Goal: Obtain resource: Download file/media

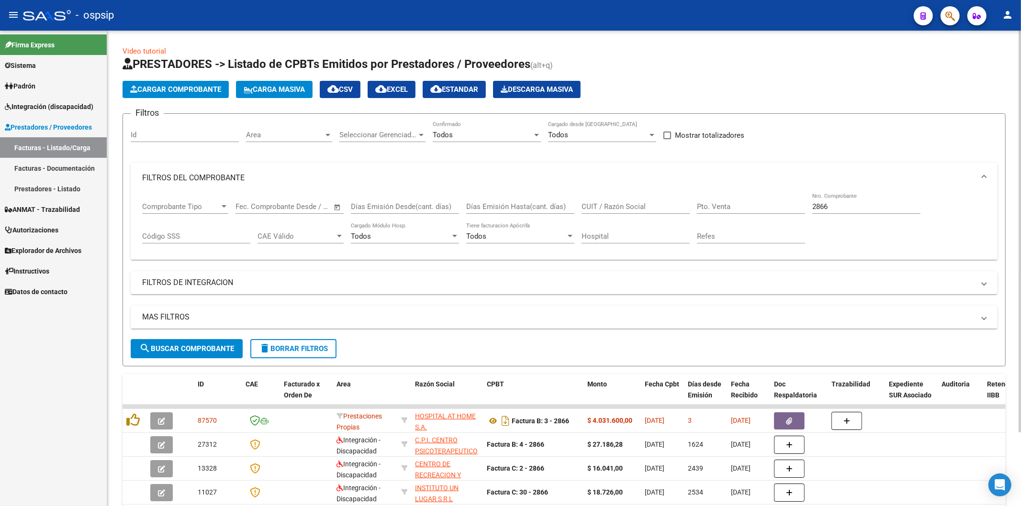
click at [845, 207] on input "2866" at bounding box center [866, 206] width 108 height 9
type input "2"
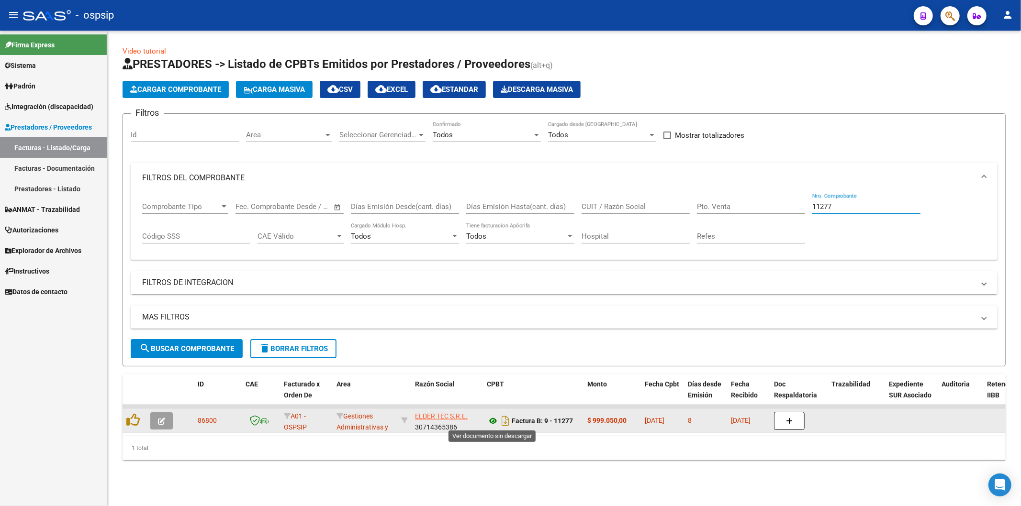
click at [493, 420] on icon at bounding box center [493, 420] width 12 height 11
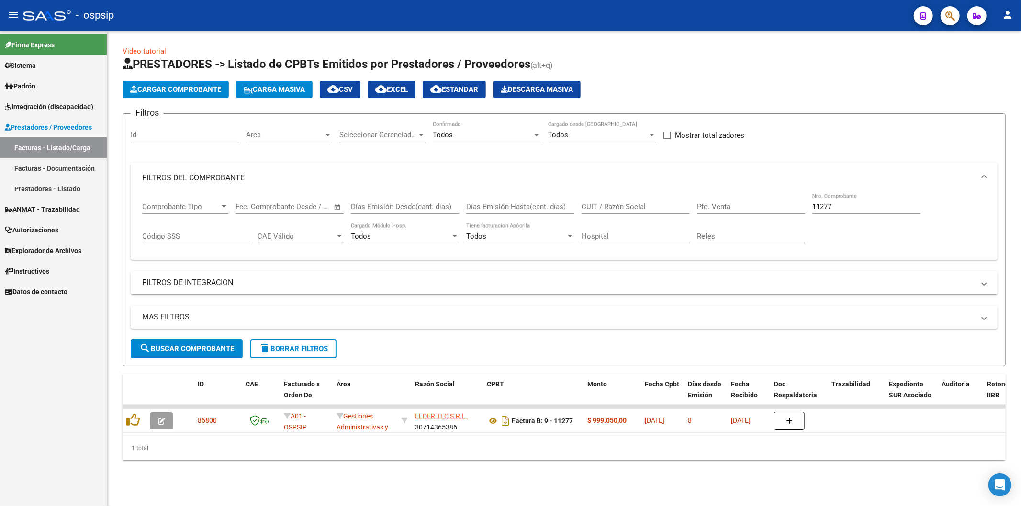
click at [875, 208] on input "11277" at bounding box center [866, 206] width 108 height 9
type input "1"
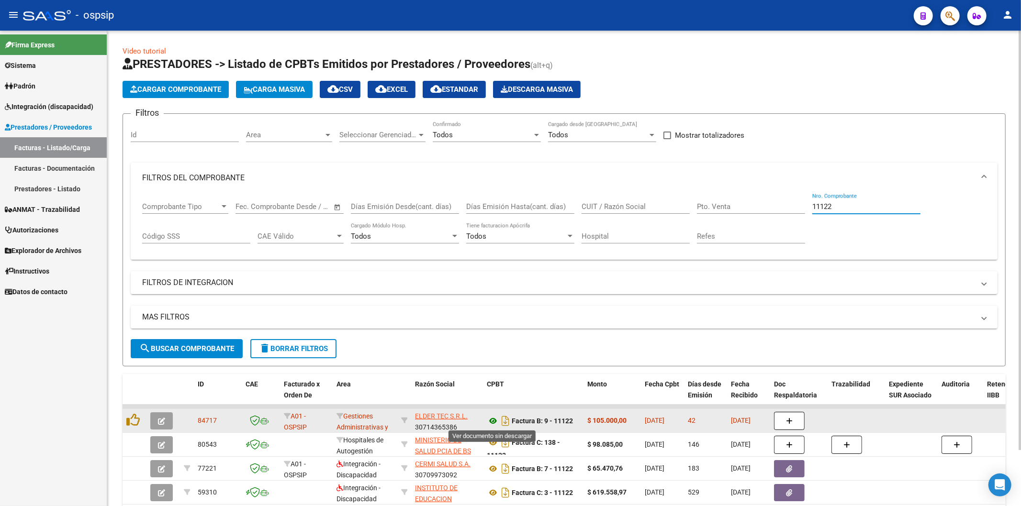
click at [493, 421] on icon at bounding box center [493, 420] width 12 height 11
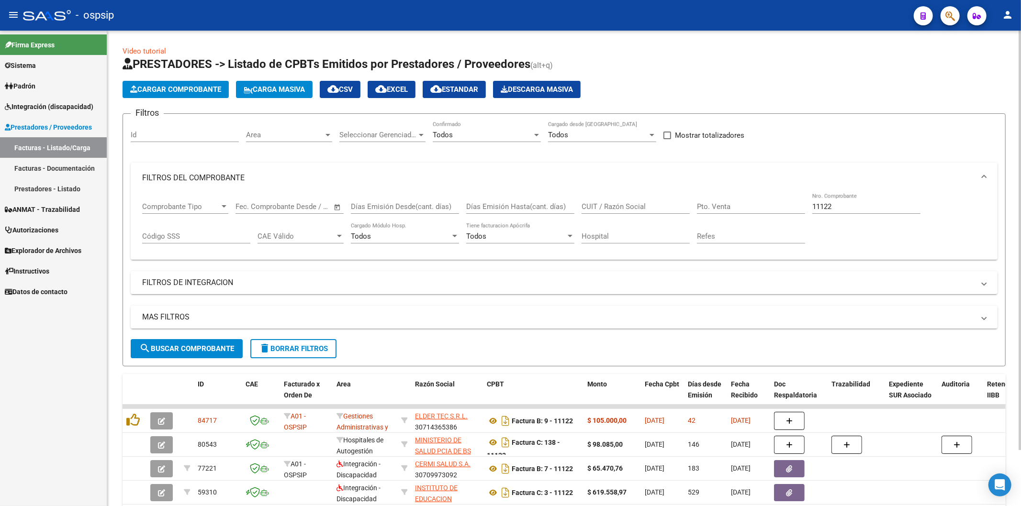
click at [860, 208] on input "11122" at bounding box center [866, 206] width 108 height 9
type input "1"
click at [642, 204] on input "CUIT / Razón Social" at bounding box center [636, 206] width 108 height 9
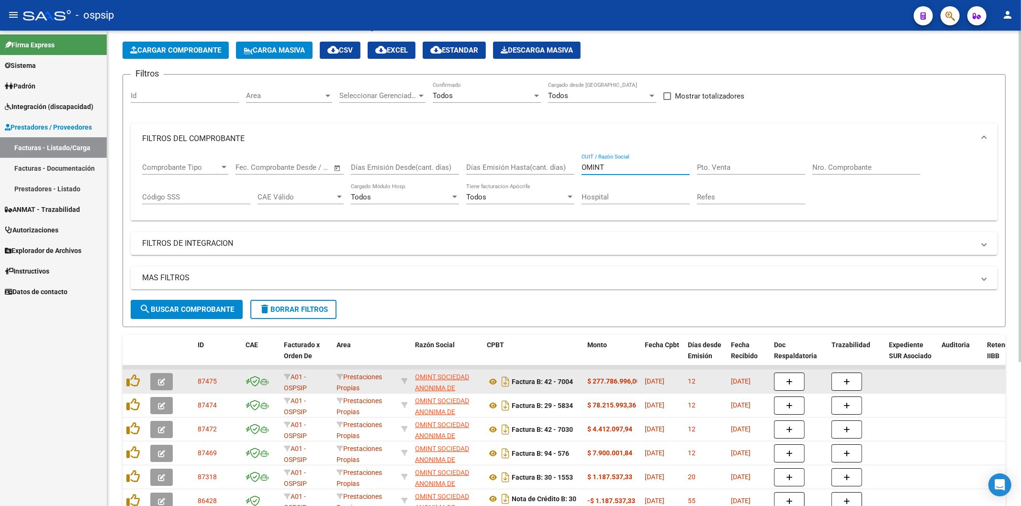
scroll to position [53, 0]
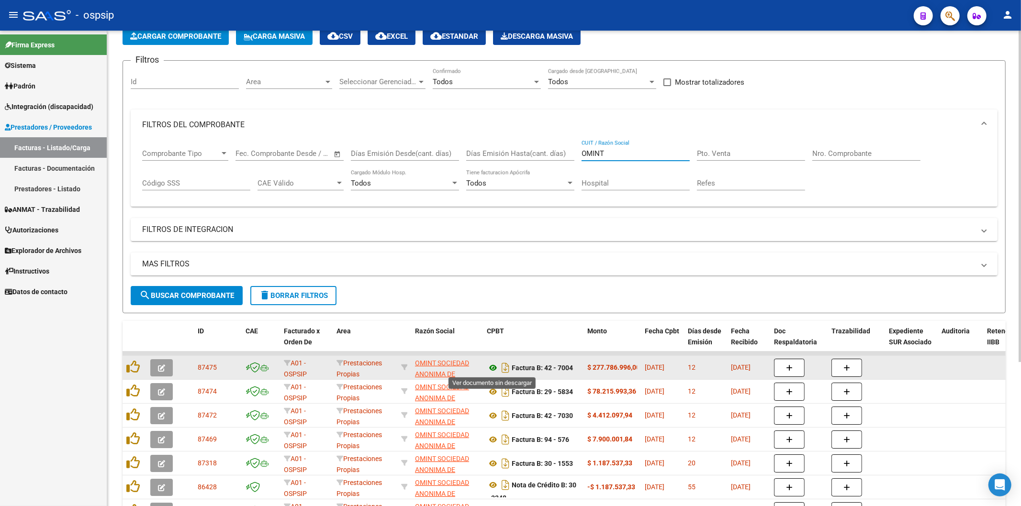
type input "OMINT"
click at [494, 364] on icon at bounding box center [493, 367] width 12 height 11
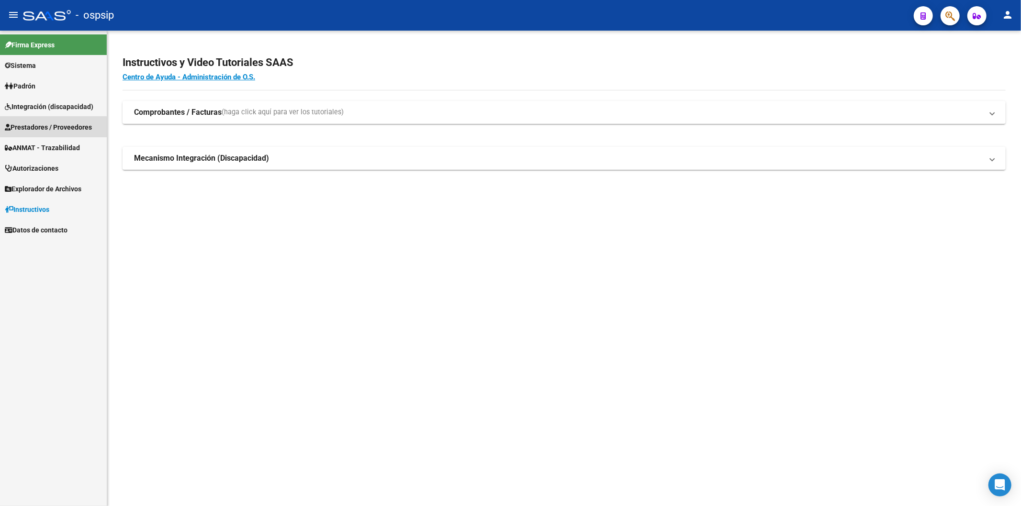
click at [38, 128] on span "Prestadores / Proveedores" at bounding box center [48, 127] width 87 height 11
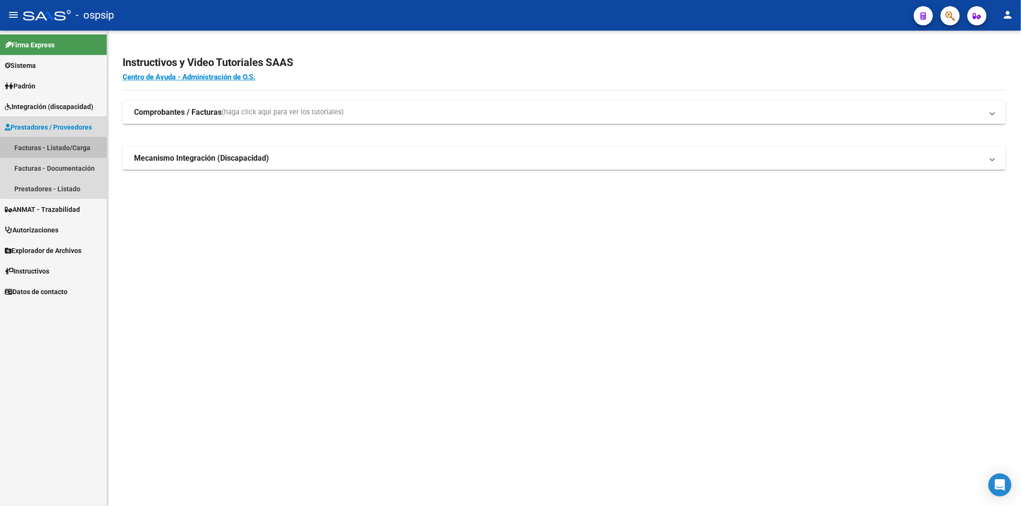
click at [54, 149] on link "Facturas - Listado/Carga" at bounding box center [53, 147] width 107 height 21
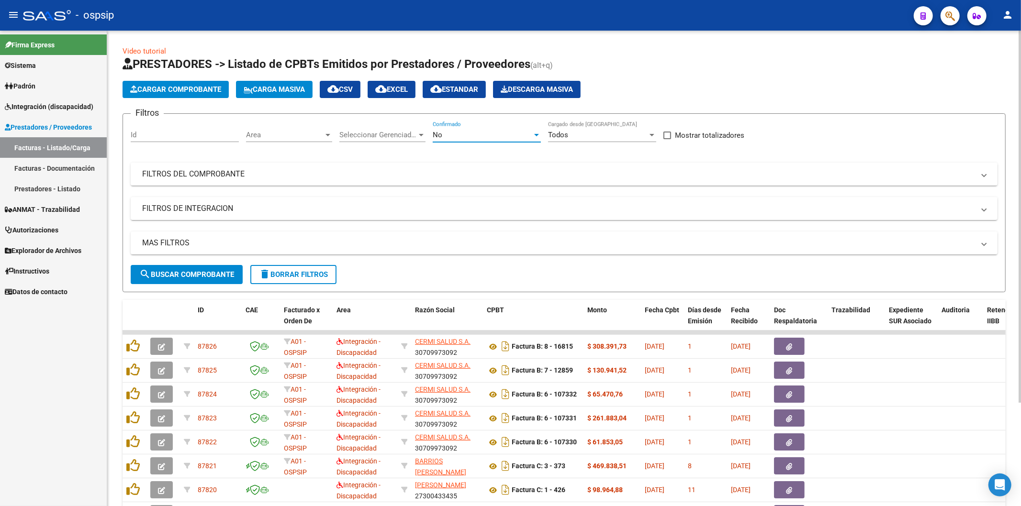
click at [530, 139] on div "No" at bounding box center [483, 135] width 100 height 9
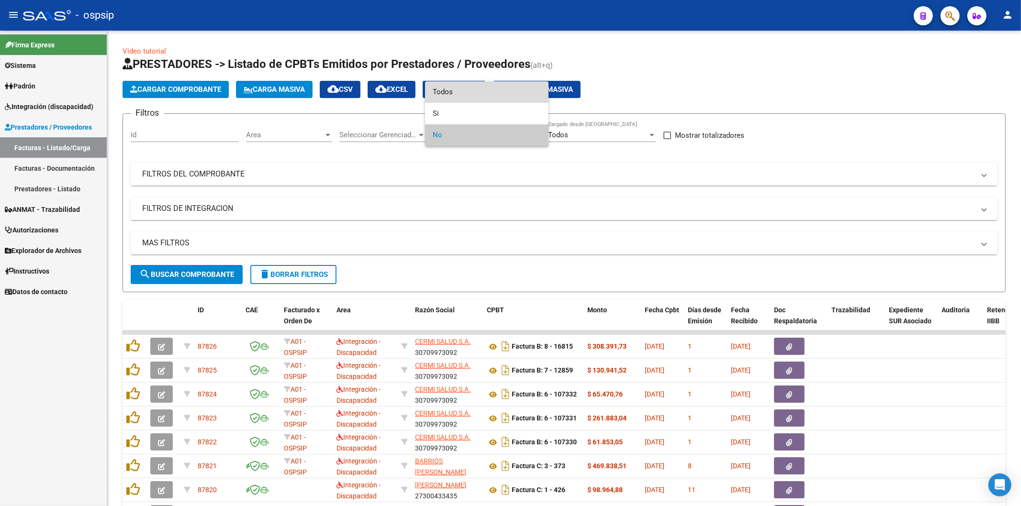
click at [483, 87] on span "Todos" at bounding box center [487, 92] width 108 height 22
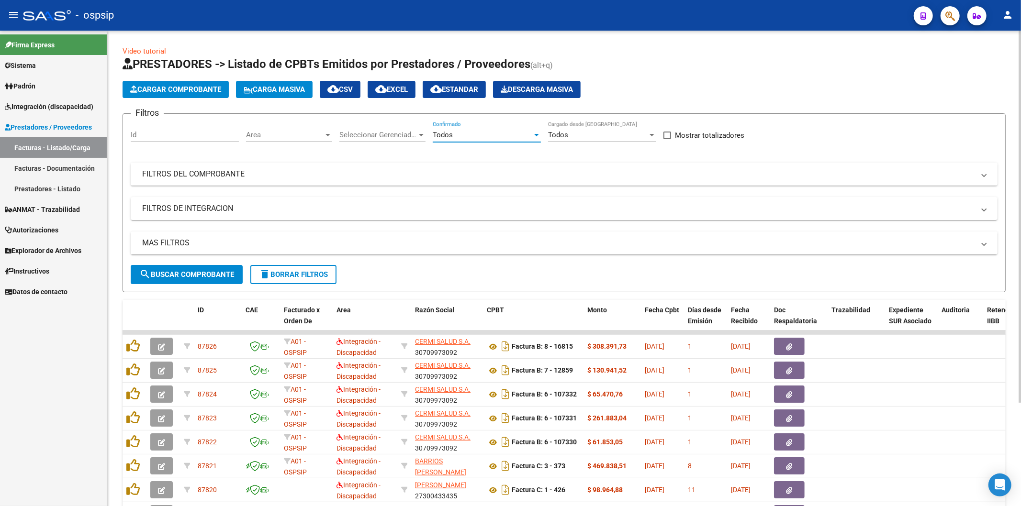
click at [806, 168] on mat-expansion-panel-header "FILTROS DEL COMPROBANTE" at bounding box center [564, 174] width 867 height 23
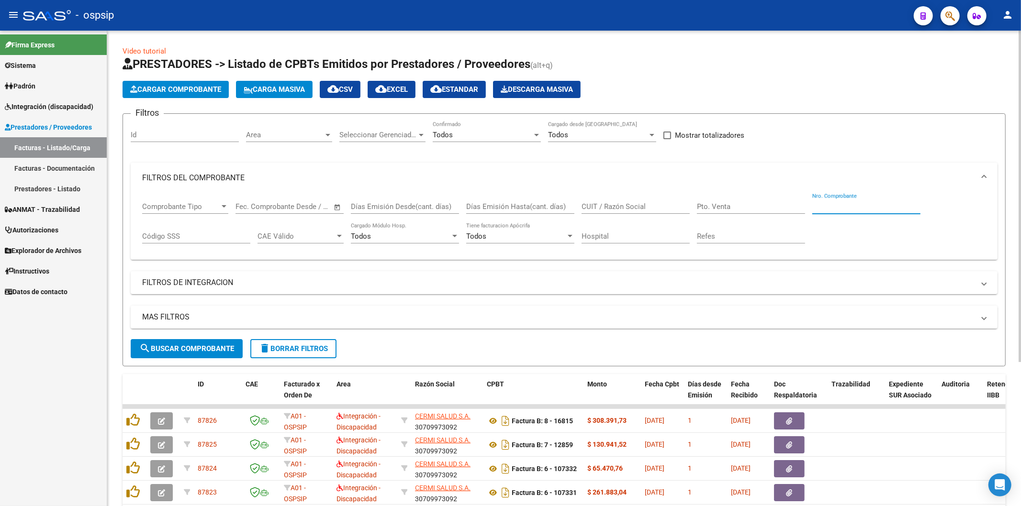
click at [842, 207] on input "Nro. Comprobante" at bounding box center [866, 206] width 108 height 9
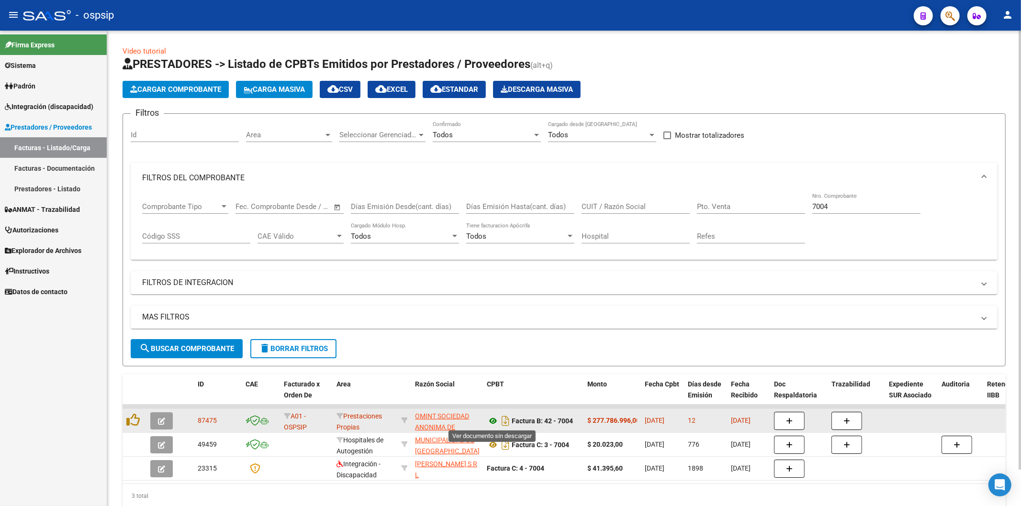
click at [494, 418] on icon at bounding box center [493, 420] width 12 height 11
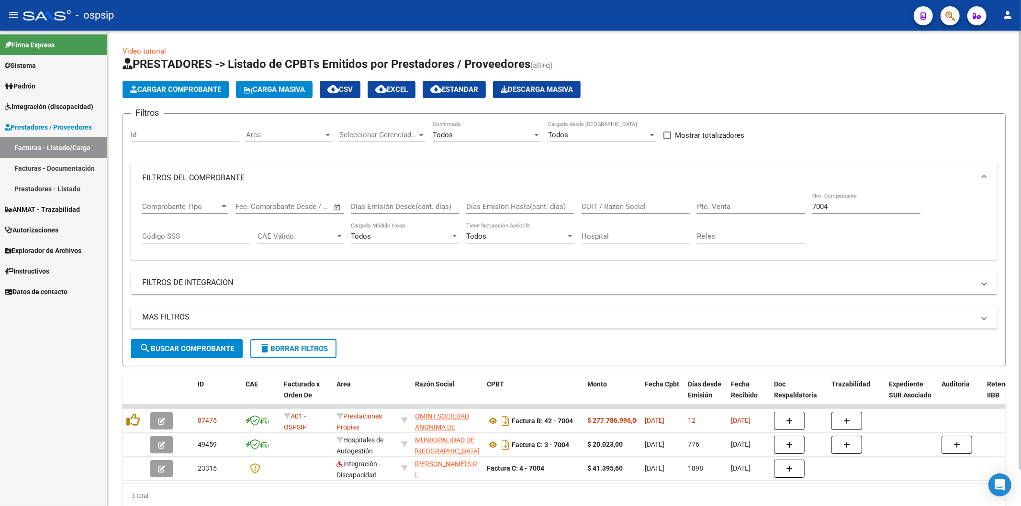
click at [844, 202] on div "7004 Nro. Comprobante" at bounding box center [866, 203] width 108 height 21
type input "7"
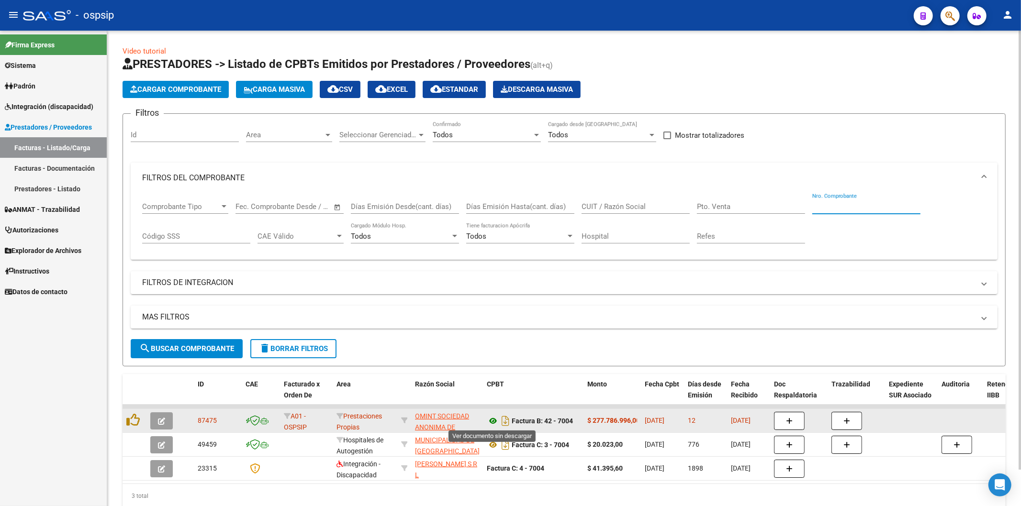
click at [492, 418] on icon at bounding box center [493, 420] width 12 height 11
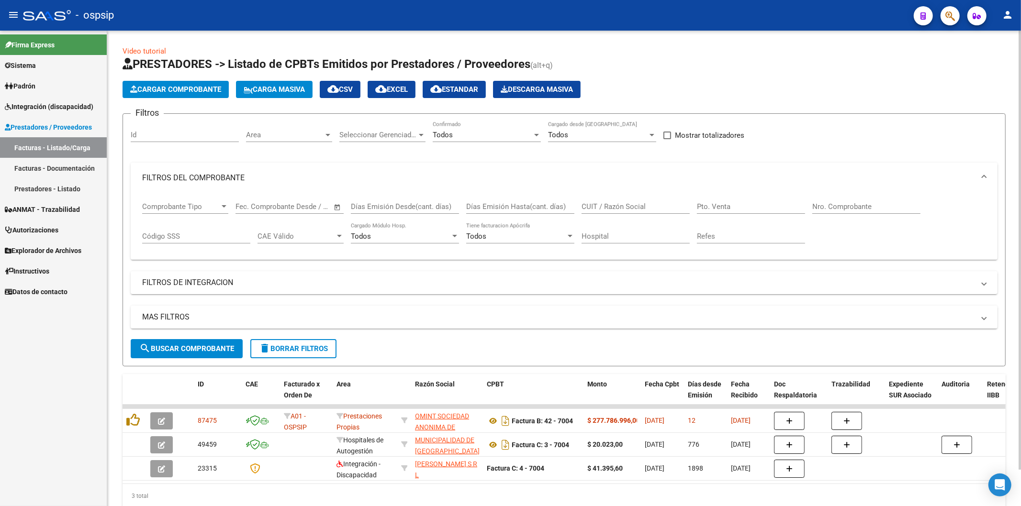
click at [864, 207] on input "Nro. Comprobante" at bounding box center [866, 206] width 108 height 9
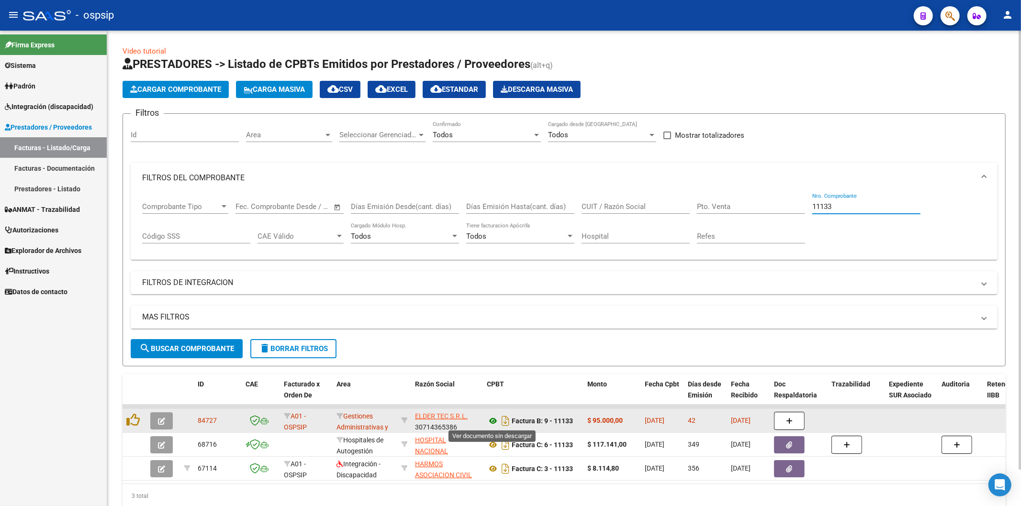
click at [491, 422] on icon at bounding box center [493, 420] width 12 height 11
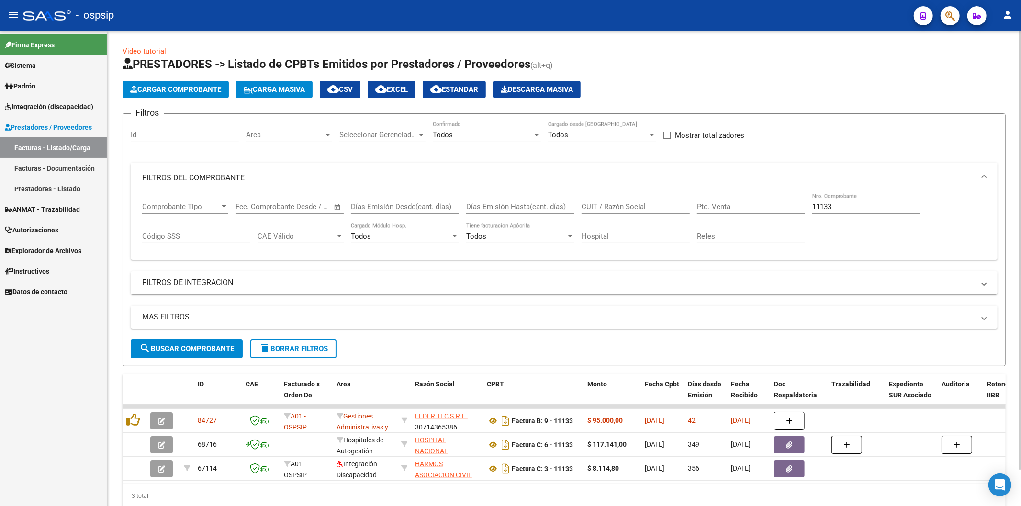
click at [854, 211] on input "11133" at bounding box center [866, 206] width 108 height 9
type input "1"
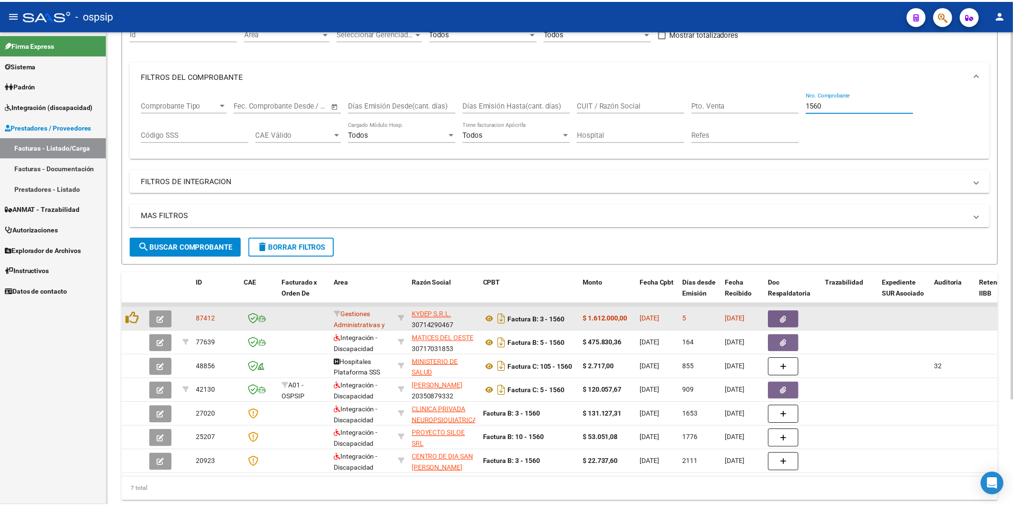
scroll to position [106, 0]
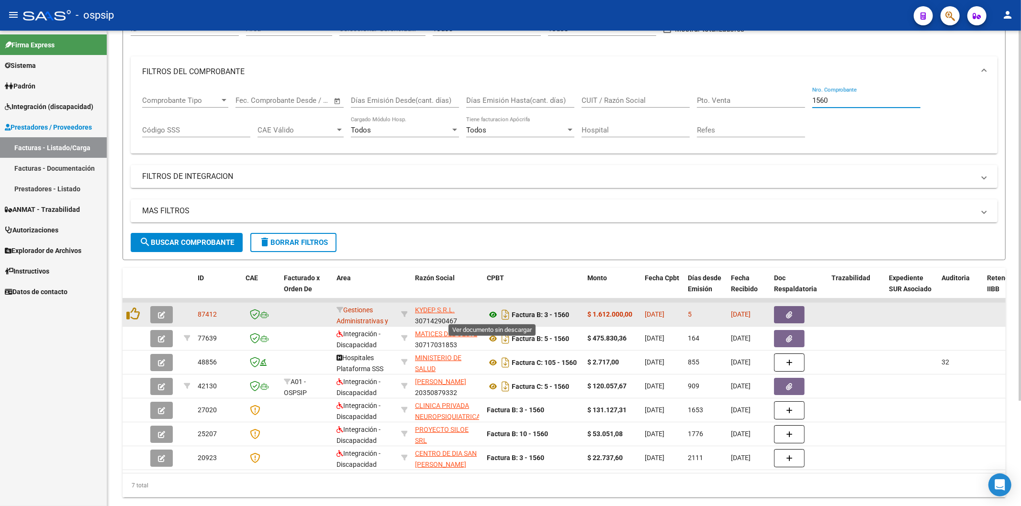
type input "1560"
click at [494, 313] on icon at bounding box center [493, 314] width 12 height 11
click at [787, 316] on icon "button" at bounding box center [789, 315] width 6 height 7
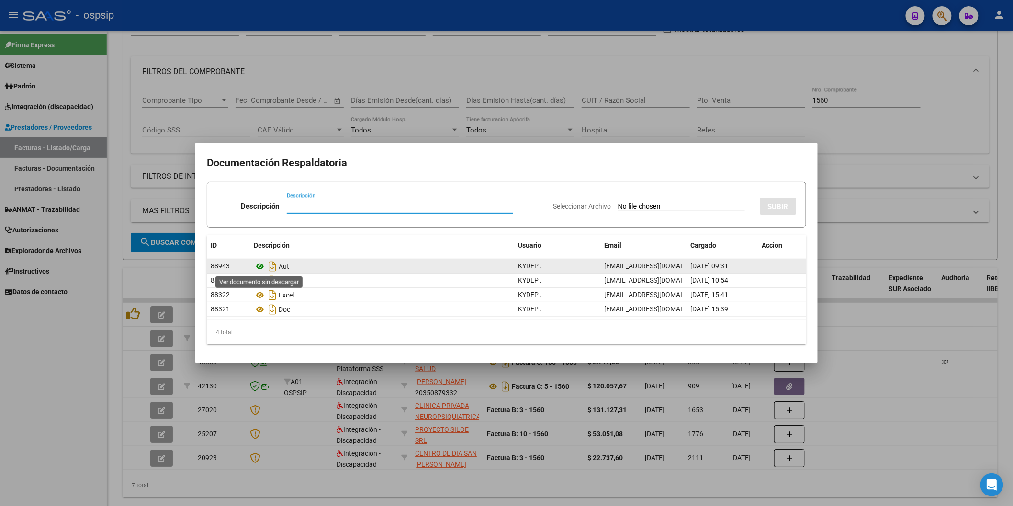
click at [259, 264] on icon at bounding box center [260, 266] width 12 height 11
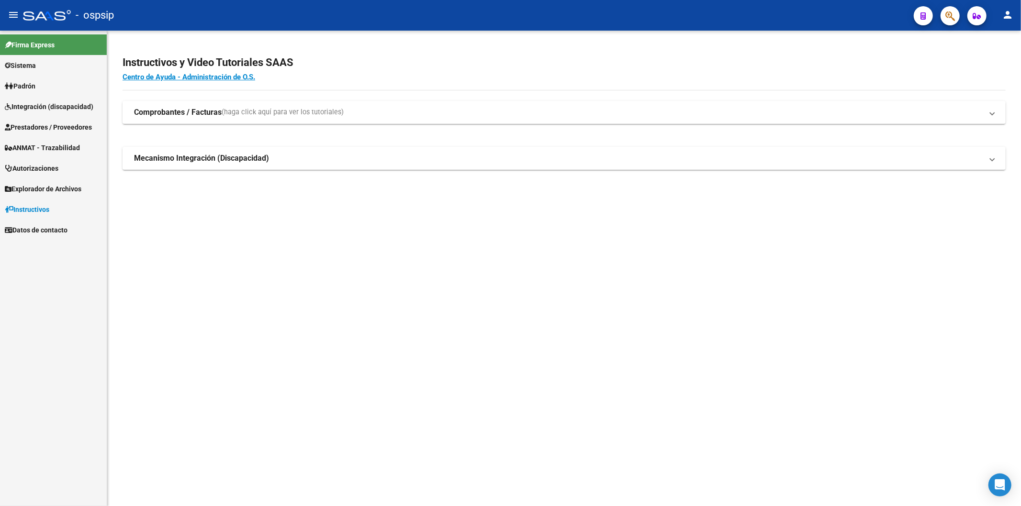
click at [46, 126] on span "Prestadores / Proveedores" at bounding box center [48, 127] width 87 height 11
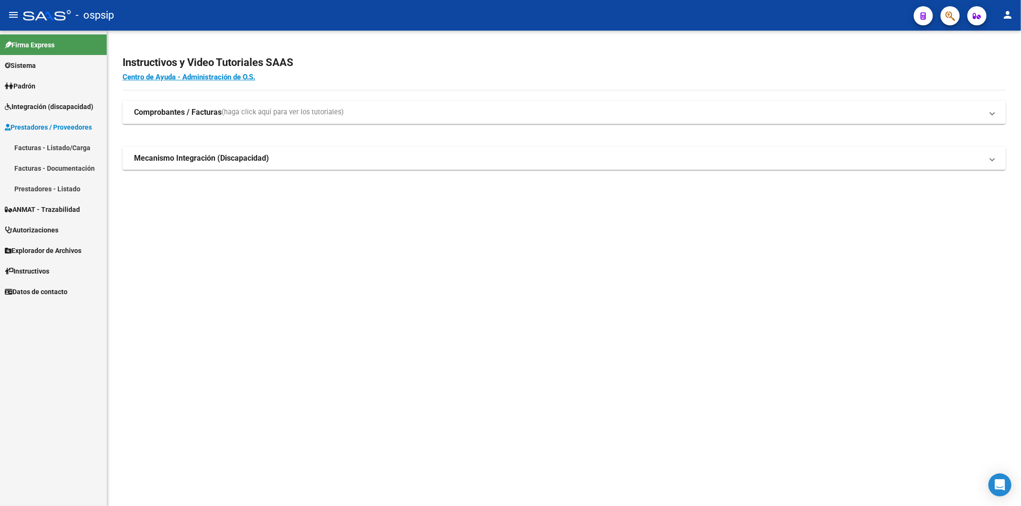
click at [50, 149] on link "Facturas - Listado/Carga" at bounding box center [53, 147] width 107 height 21
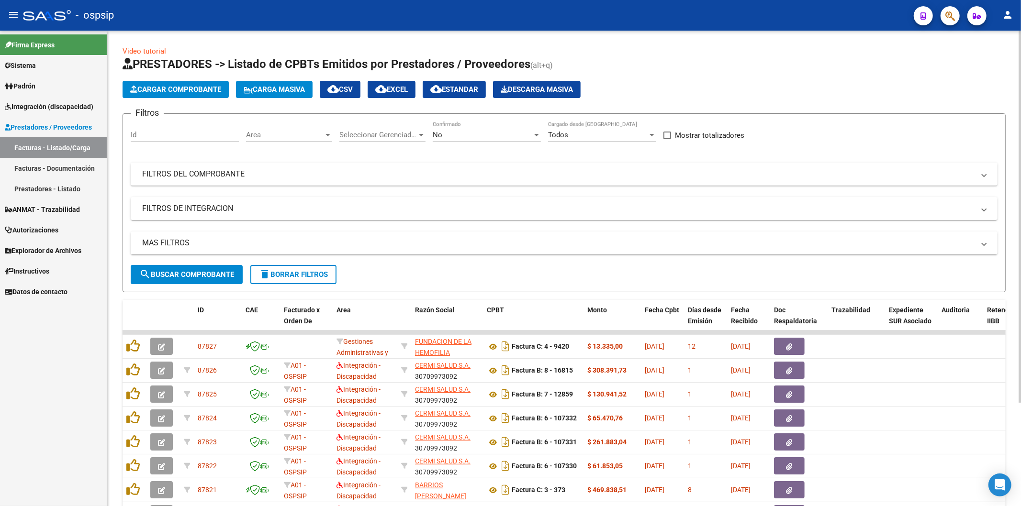
click at [522, 135] on div "No" at bounding box center [483, 135] width 100 height 9
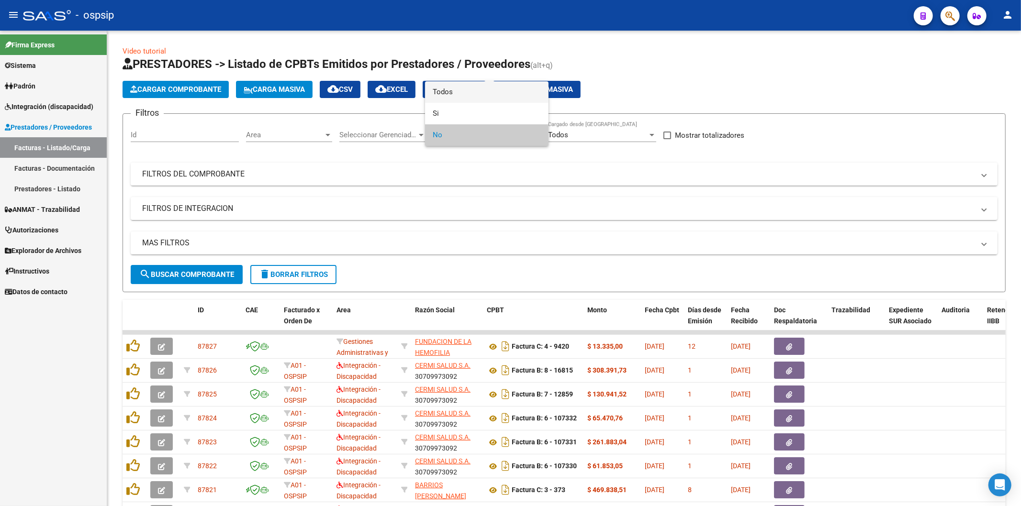
click at [492, 94] on span "Todos" at bounding box center [487, 92] width 108 height 22
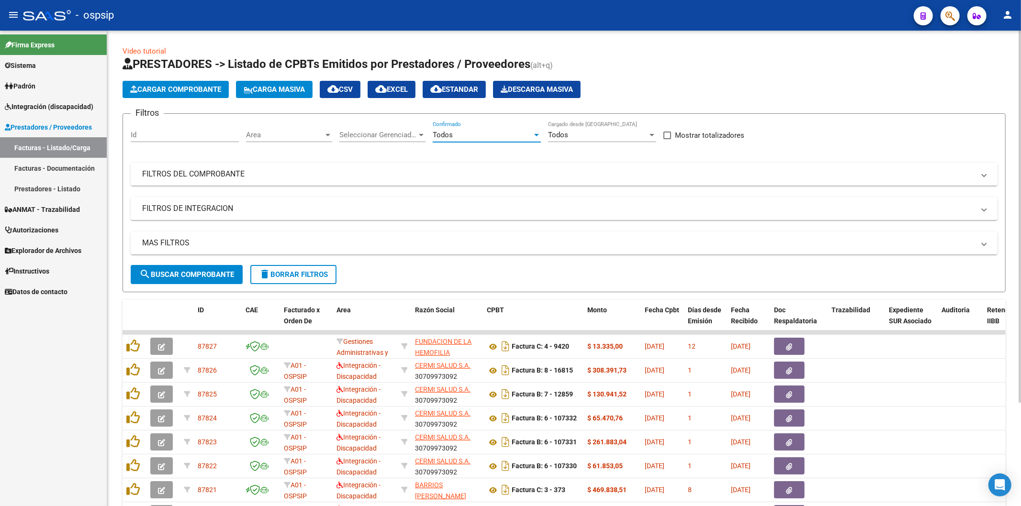
click at [873, 169] on mat-panel-title "FILTROS DEL COMPROBANTE" at bounding box center [558, 174] width 832 height 11
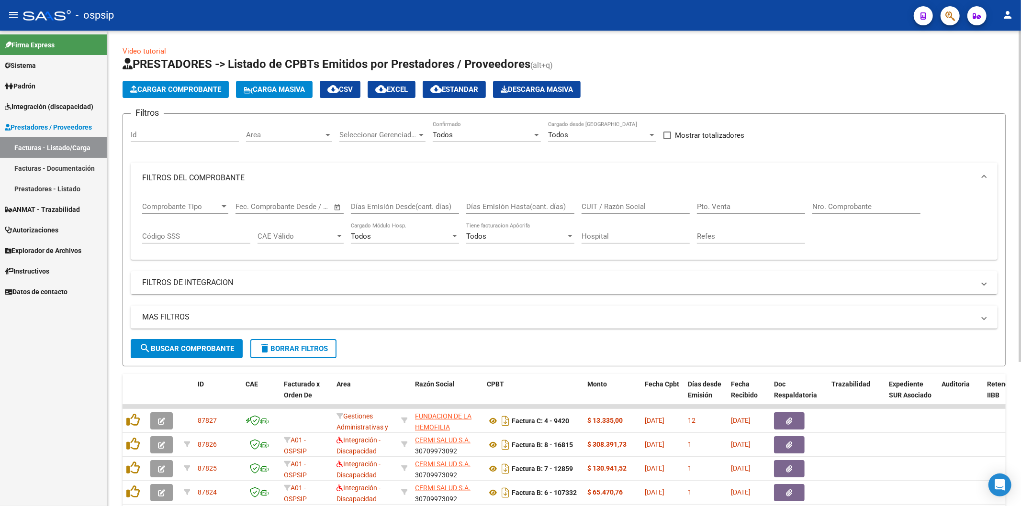
click at [856, 207] on input "Nro. Comprobante" at bounding box center [866, 206] width 108 height 9
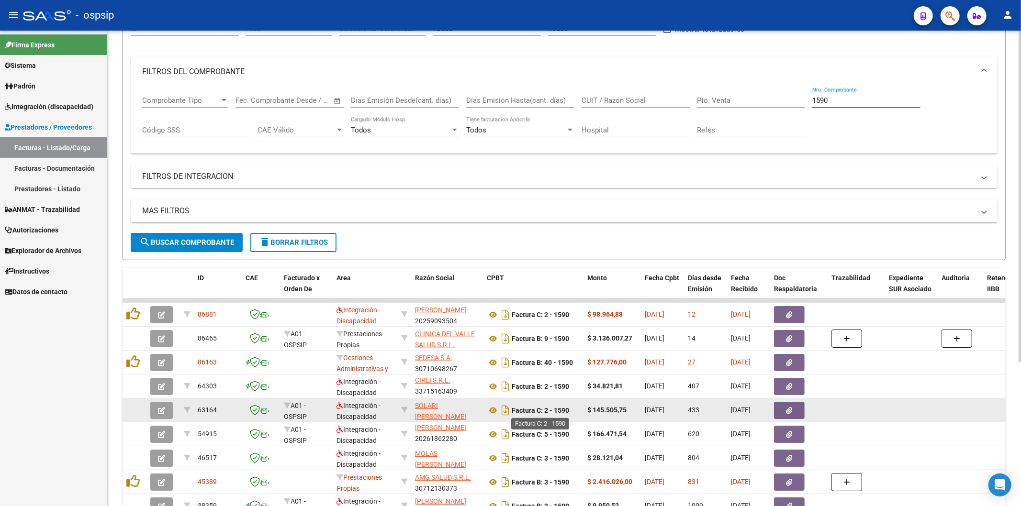
scroll to position [208, 0]
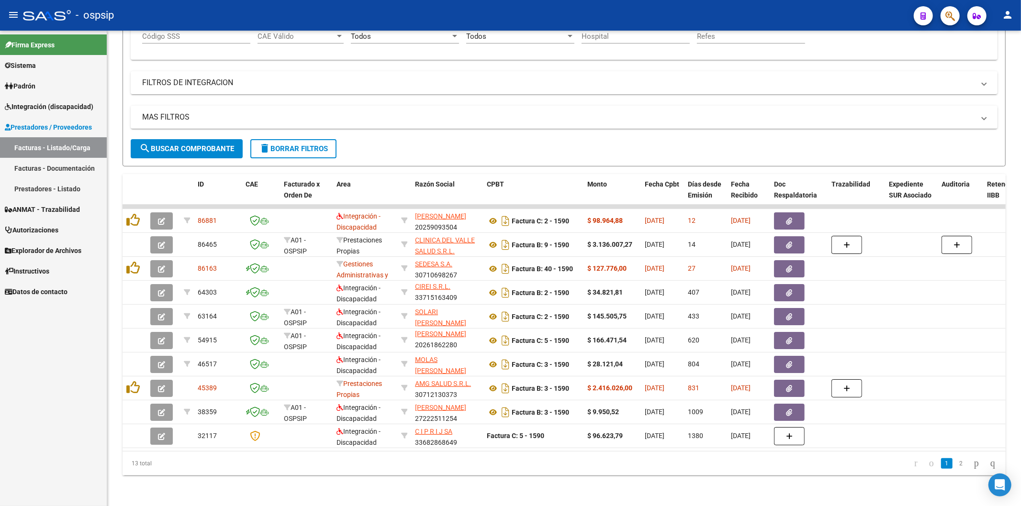
type input "1590"
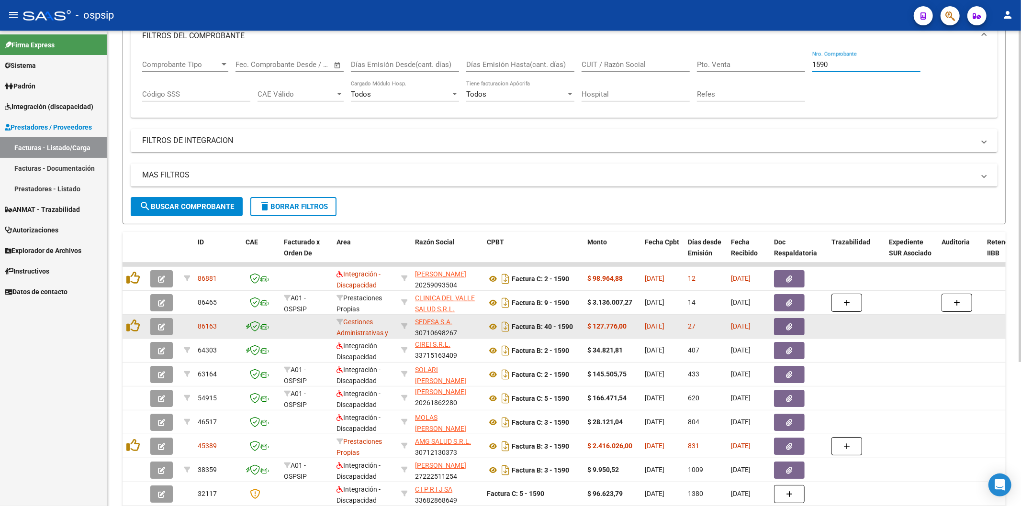
scroll to position [159, 0]
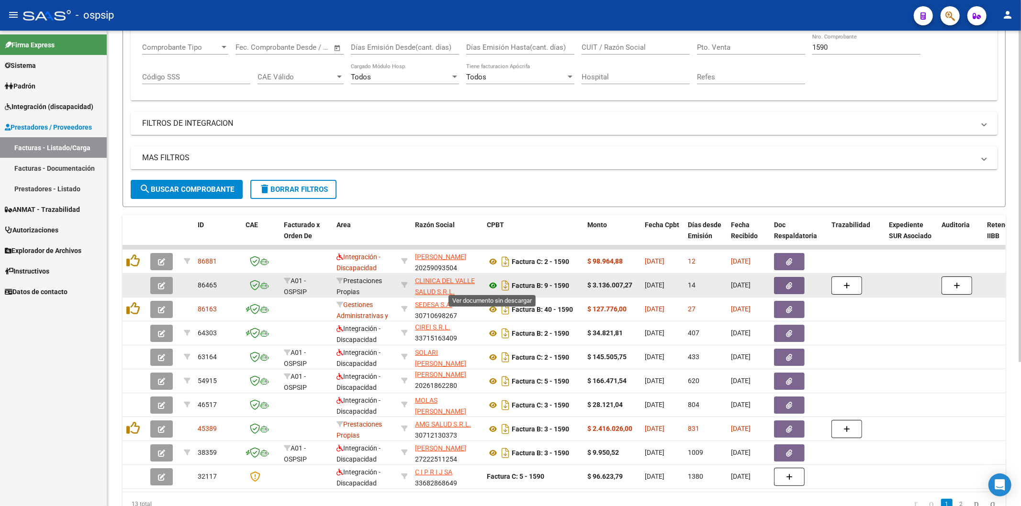
click at [492, 284] on icon at bounding box center [493, 285] width 12 height 11
